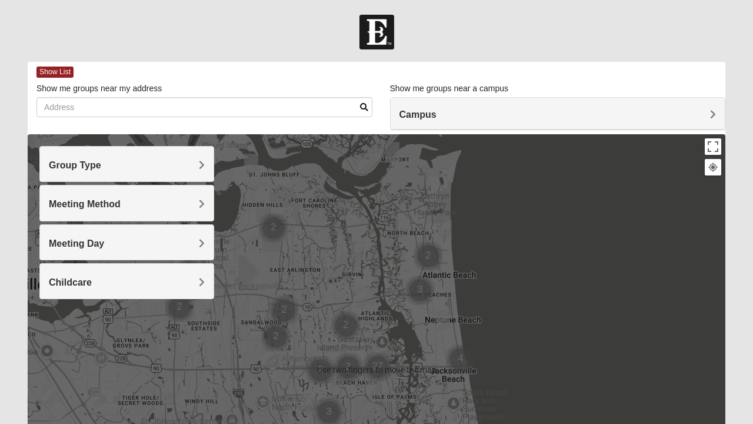
scroll to position [63, 0]
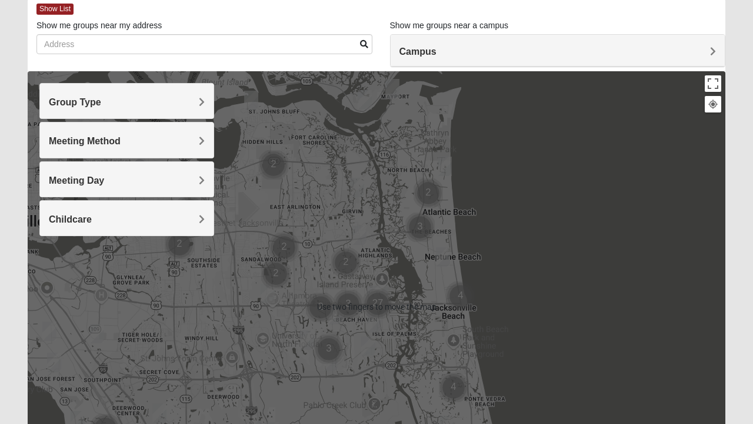
click at [155, 122] on div "Meeting Method" at bounding box center [127, 139] width 174 height 35
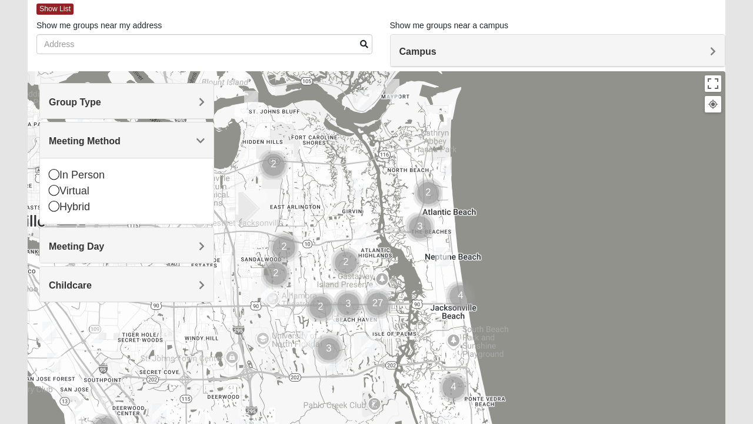
click at [142, 104] on h4 "Group Type" at bounding box center [127, 101] width 156 height 11
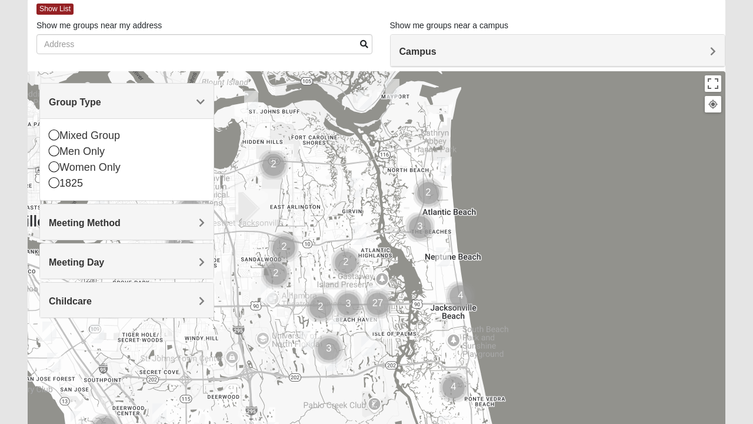
click at [55, 178] on icon at bounding box center [54, 182] width 11 height 11
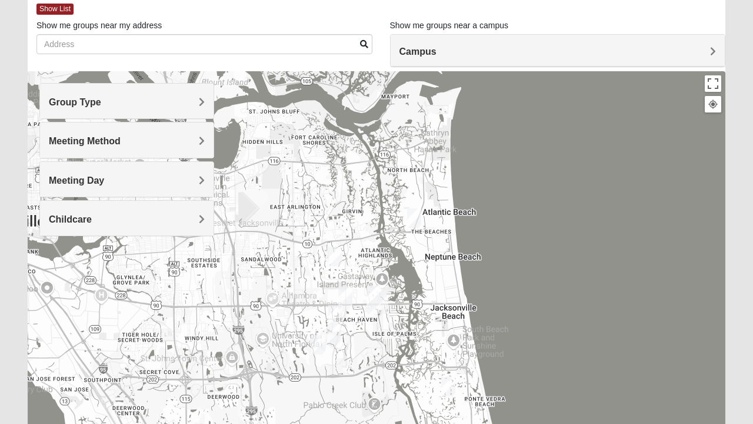
click at [79, 148] on div "Meeting Method" at bounding box center [127, 139] width 174 height 35
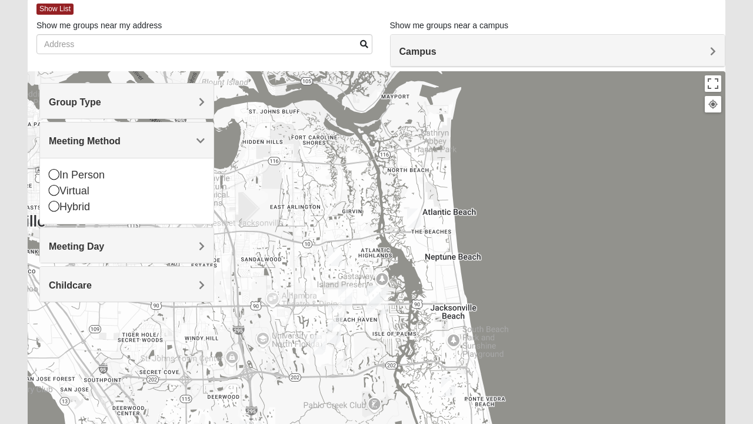
click at [64, 104] on span "Group Type" at bounding box center [75, 102] width 52 height 10
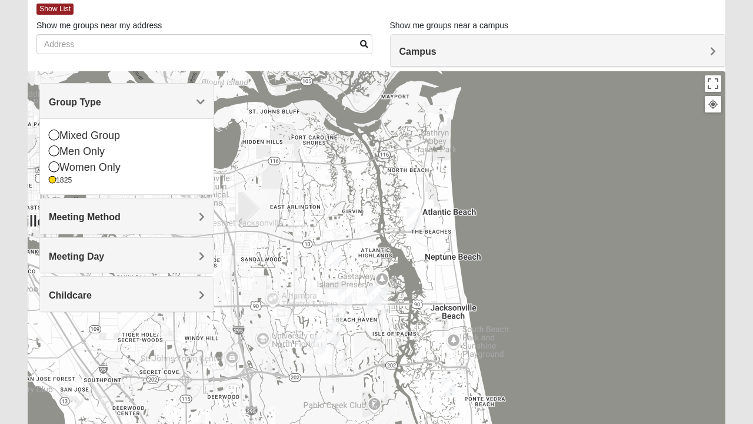
click at [54, 182] on icon at bounding box center [52, 180] width 7 height 7
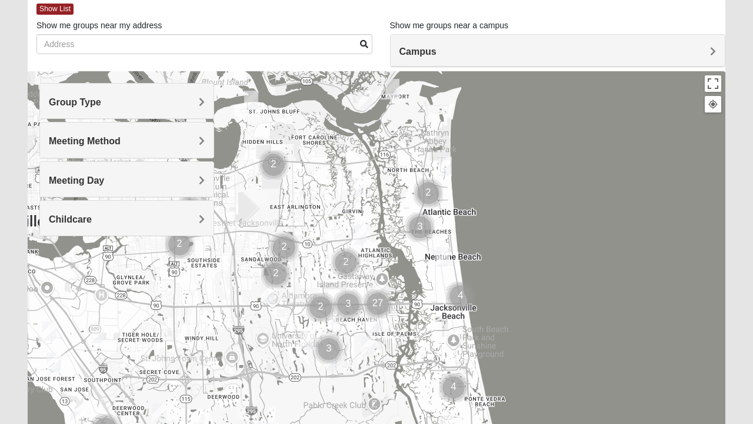
click at [54, 103] on span "Group Type" at bounding box center [75, 102] width 52 height 10
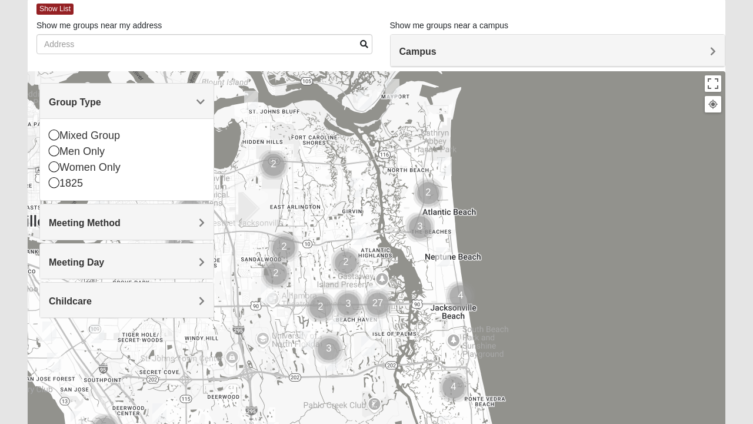
click at [55, 139] on icon at bounding box center [54, 134] width 11 height 11
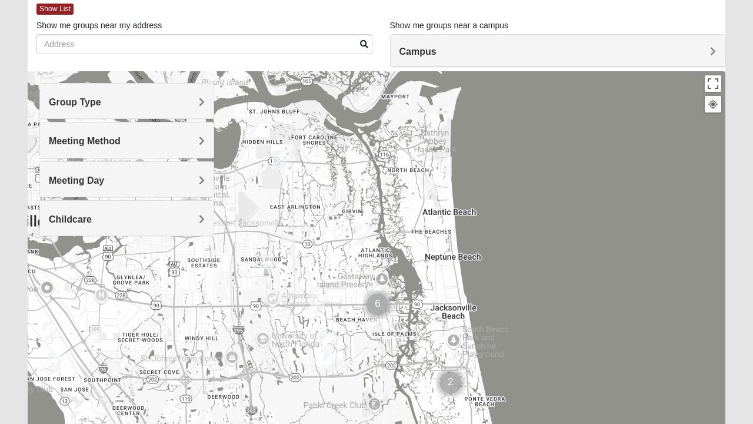
click at [61, 215] on span "Childcare" at bounding box center [70, 219] width 43 height 10
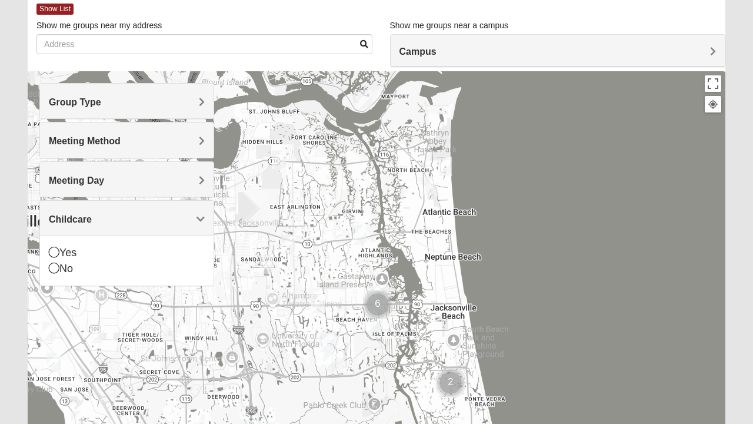
click at [58, 181] on span "Meeting Day" at bounding box center [76, 180] width 55 height 10
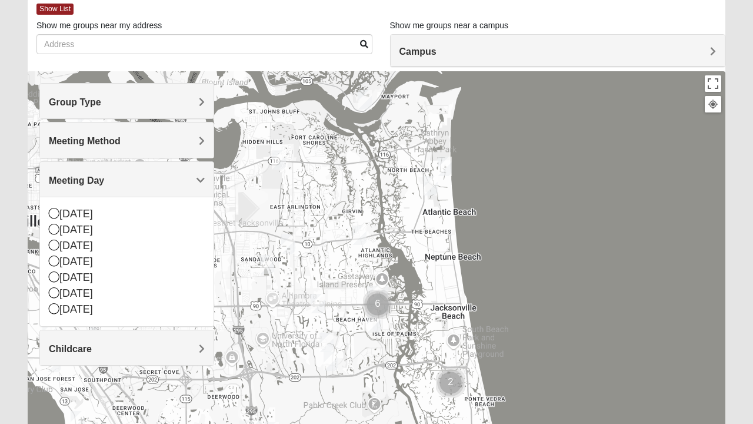
click at [58, 234] on div "[DATE]" at bounding box center [127, 230] width 156 height 16
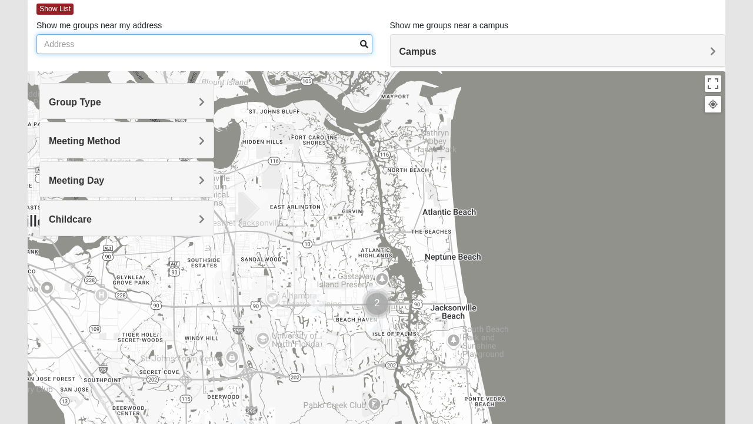
click at [104, 46] on input "Show me groups near my address" at bounding box center [204, 44] width 336 height 20
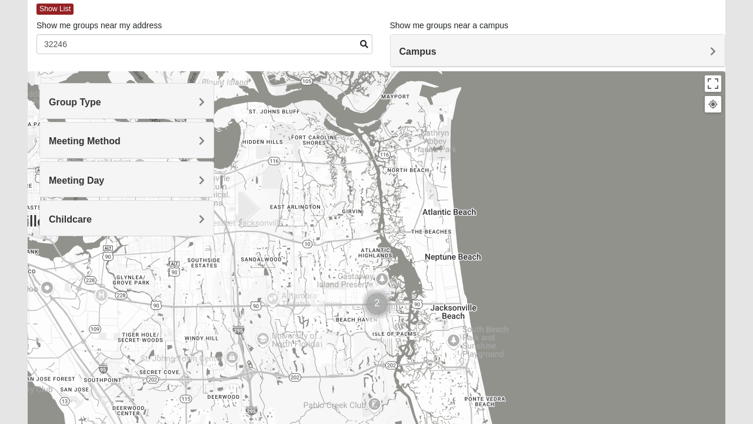
click at [361, 43] on span at bounding box center [364, 44] width 8 height 8
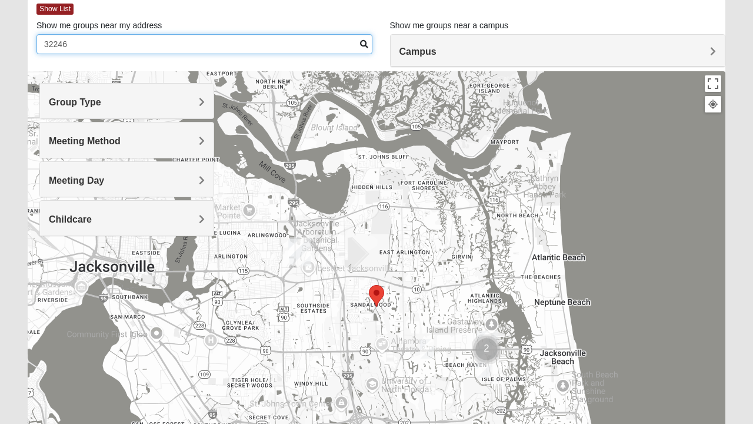
click at [320, 46] on input "32246" at bounding box center [204, 44] width 336 height 20
type input "3"
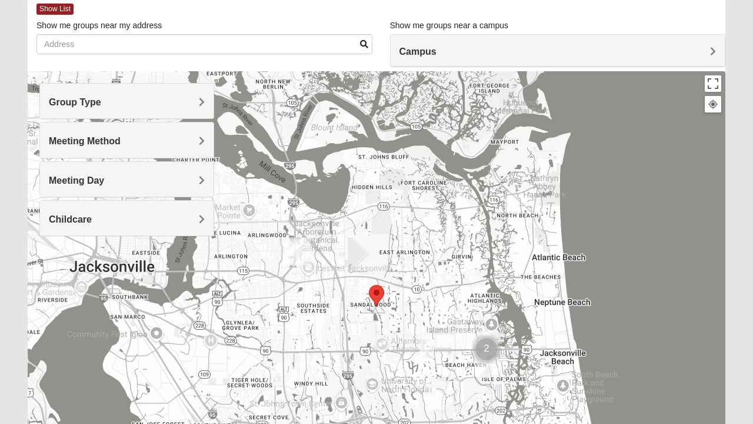
click at [362, 47] on span at bounding box center [364, 44] width 8 height 8
click at [59, 104] on span "Group Type" at bounding box center [75, 102] width 52 height 10
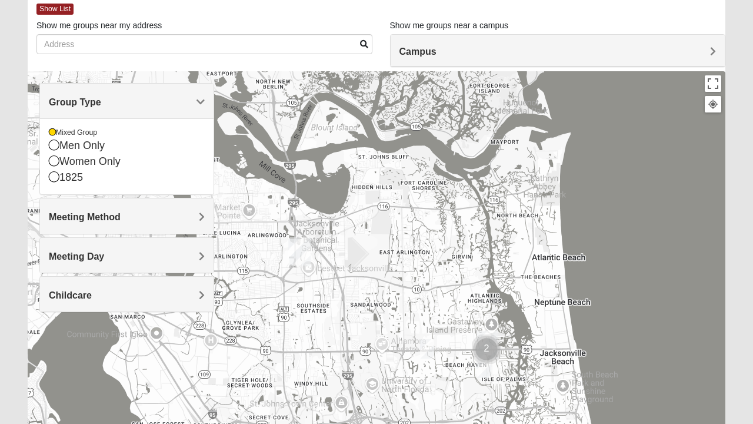
click at [50, 134] on icon at bounding box center [52, 132] width 7 height 7
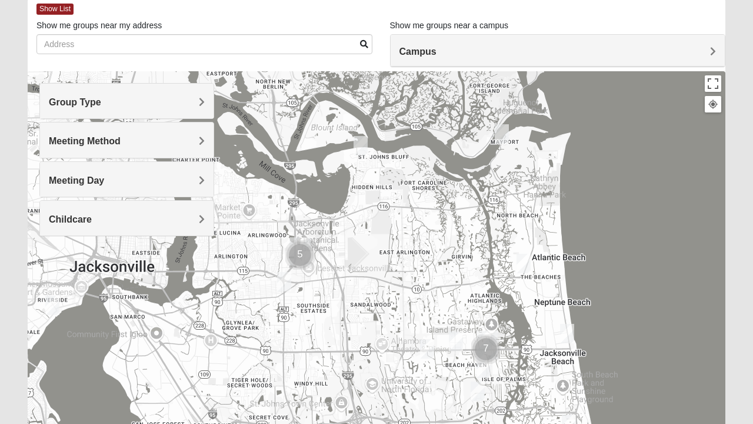
click at [64, 181] on span "Meeting Day" at bounding box center [76, 180] width 55 height 10
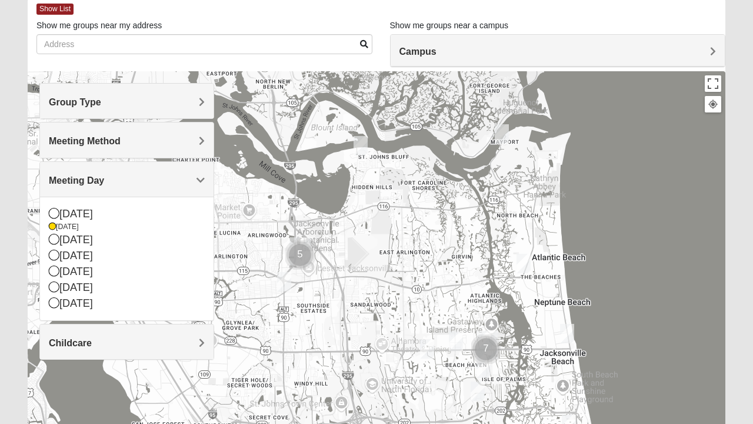
click at [55, 227] on div "[DATE]" at bounding box center [127, 227] width 156 height 10
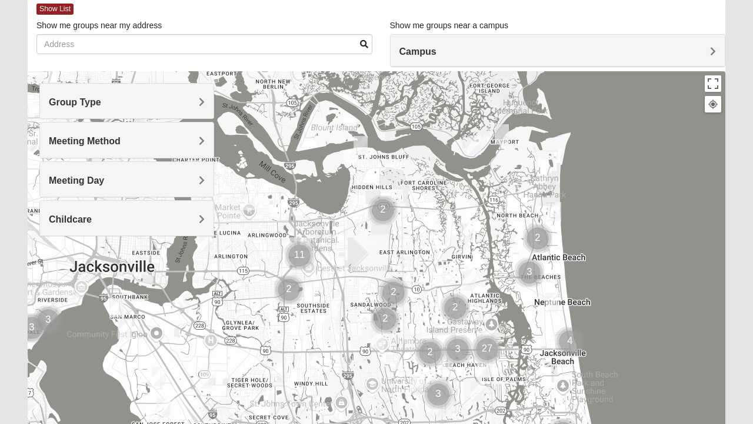
click at [55, 188] on div "Meeting Day" at bounding box center [127, 179] width 174 height 35
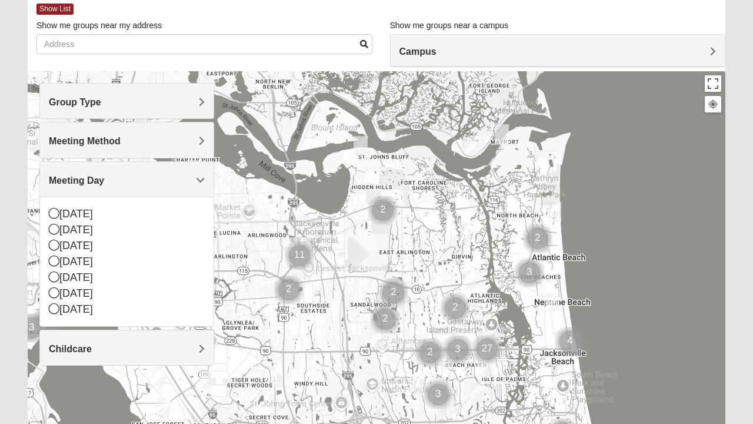
click at [61, 189] on div "Meeting Day" at bounding box center [127, 179] width 174 height 35
